Goal: Task Accomplishment & Management: Complete application form

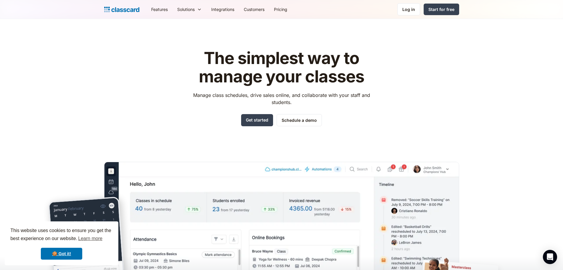
scroll to position [30, 0]
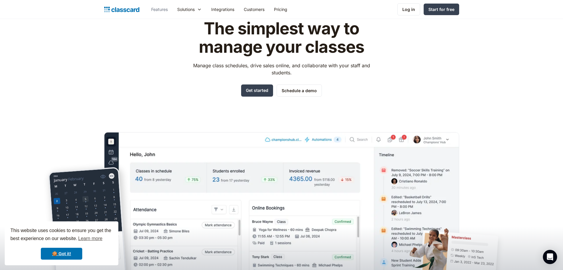
click at [164, 9] on link "Features" at bounding box center [160, 9] width 26 height 13
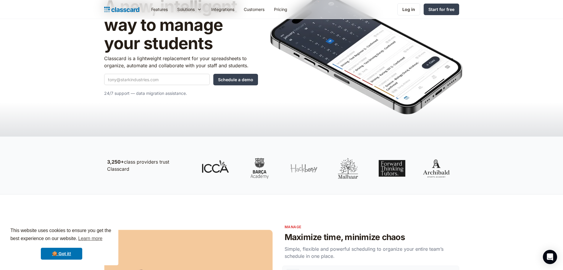
scroll to position [30, 0]
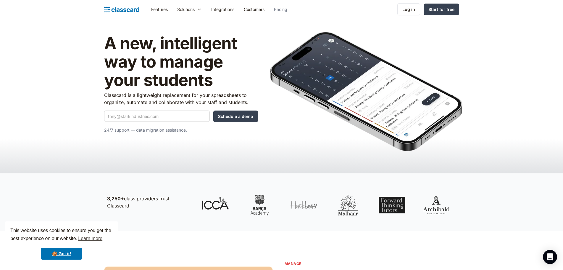
click at [282, 9] on link "Pricing" at bounding box center [280, 9] width 23 height 13
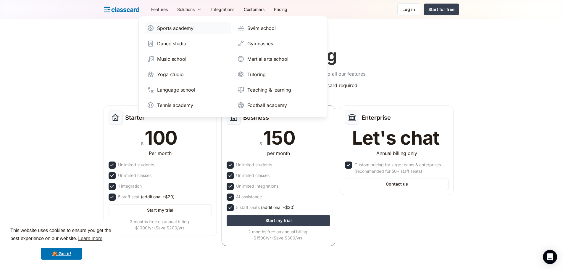
click at [169, 28] on div "Sports academy" at bounding box center [175, 28] width 36 height 7
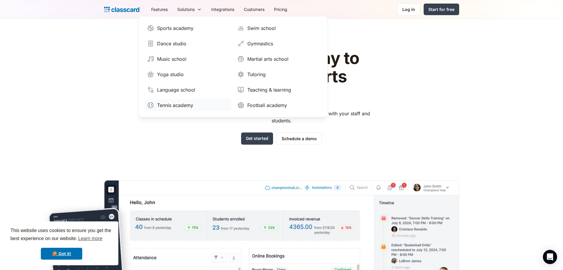
click at [170, 104] on div "Tennis academy" at bounding box center [175, 105] width 36 height 7
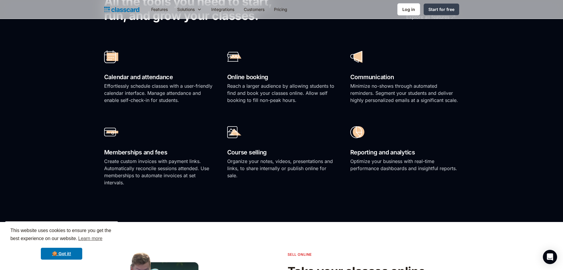
scroll to position [414, 0]
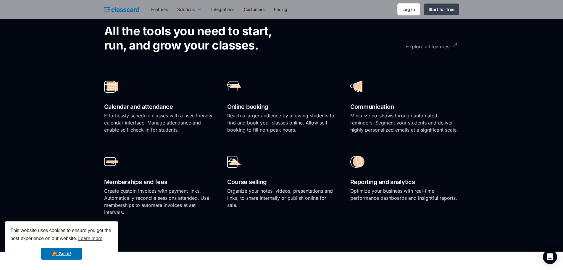
click at [422, 44] on div "Explore all features" at bounding box center [427, 44] width 43 height 12
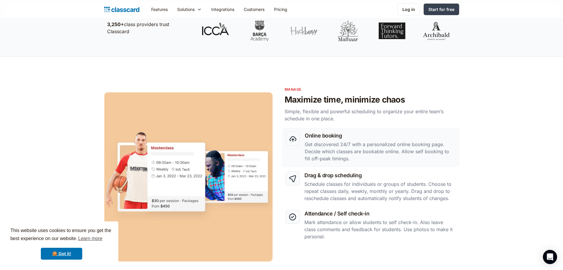
scroll to position [207, 0]
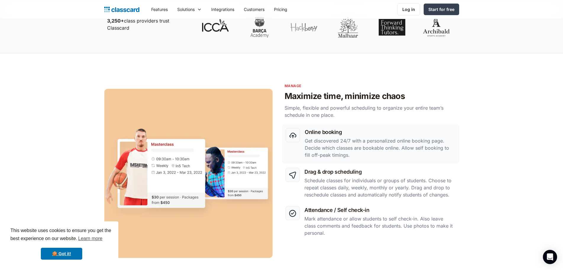
click at [297, 132] on img at bounding box center [293, 135] width 8 height 8
click at [336, 130] on h3 "Online booking" at bounding box center [380, 132] width 151 height 8
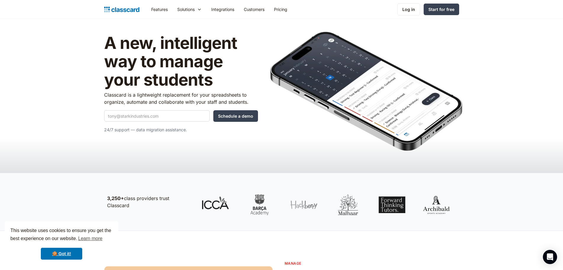
scroll to position [0, 0]
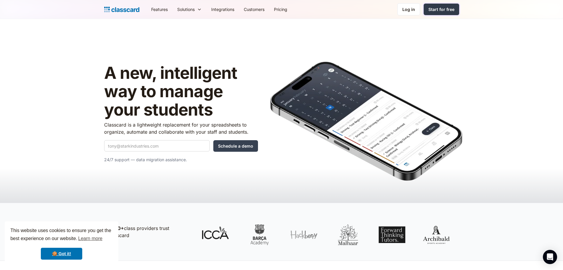
click at [438, 8] on div "Start for free" at bounding box center [442, 9] width 26 height 6
